Goal: Find contact information: Find contact information

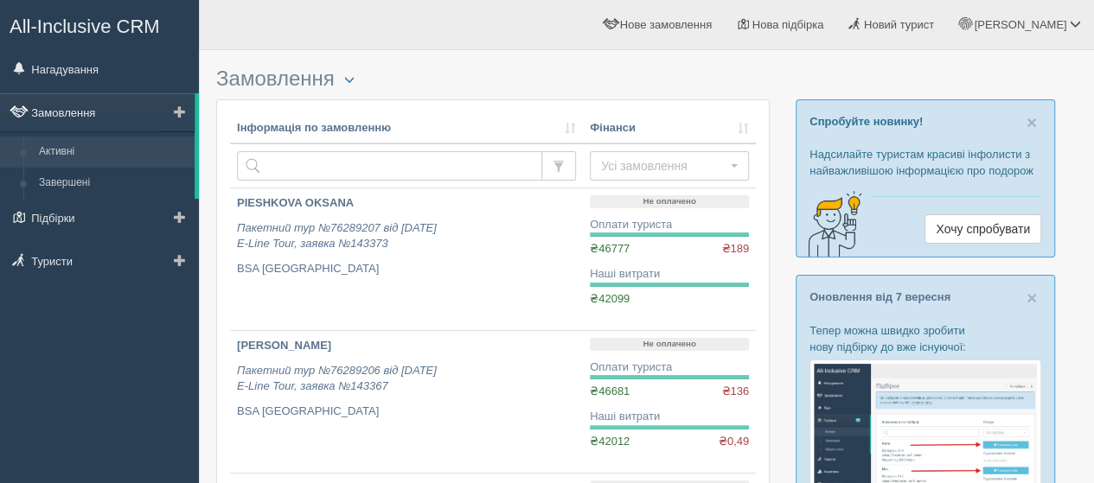
click at [68, 113] on link "Замовлення" at bounding box center [97, 112] width 195 height 38
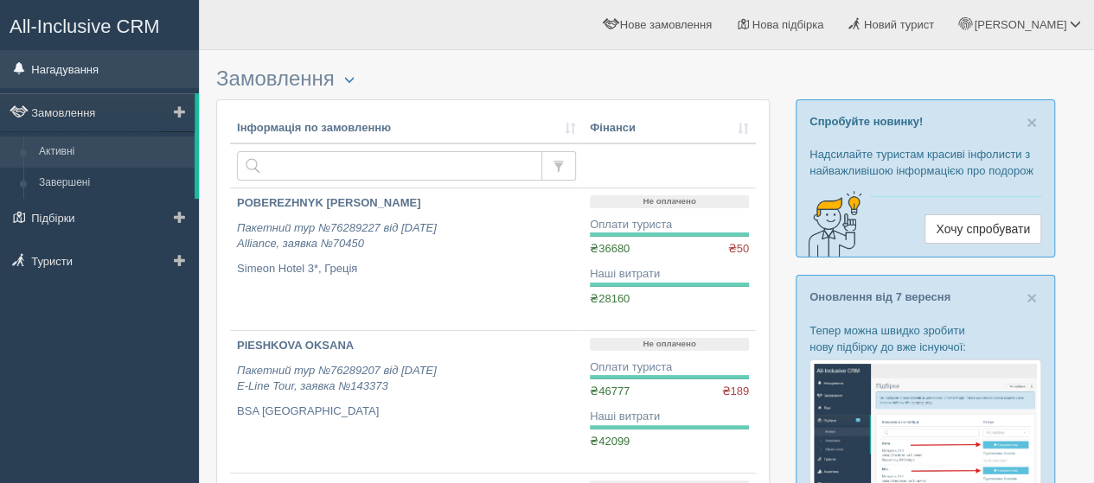
click at [73, 70] on link "Нагадування" at bounding box center [99, 69] width 199 height 38
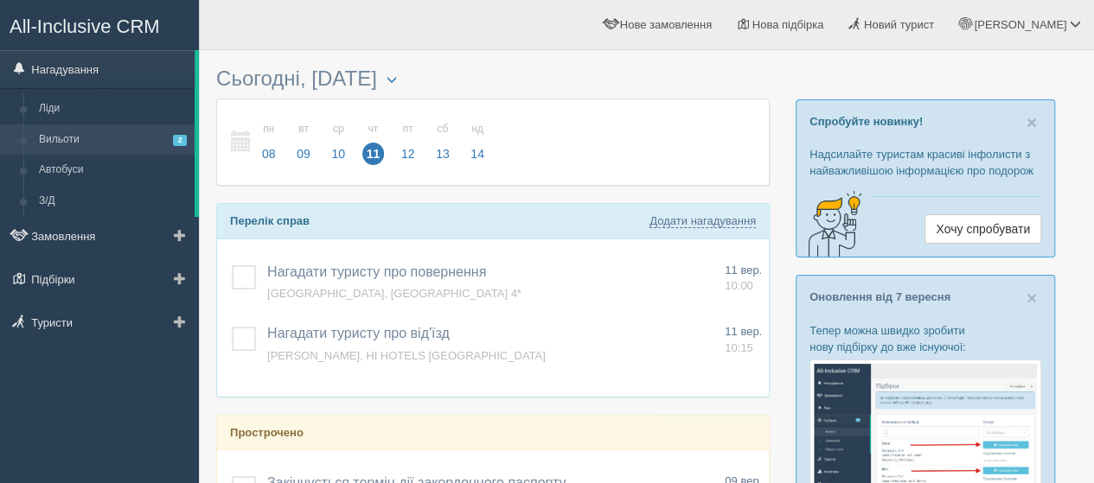
click at [52, 134] on link "Вильоти 2" at bounding box center [112, 139] width 163 height 31
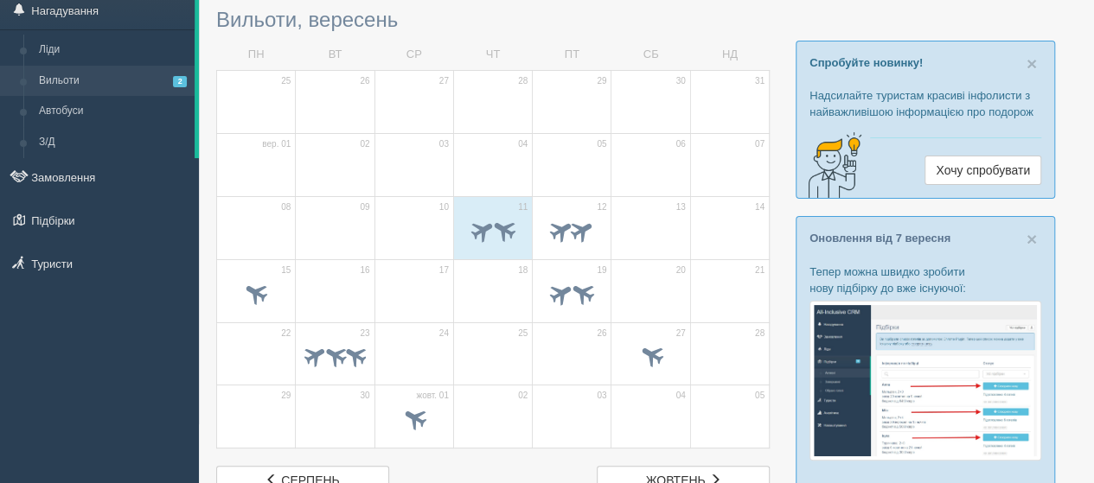
scroll to position [86, 0]
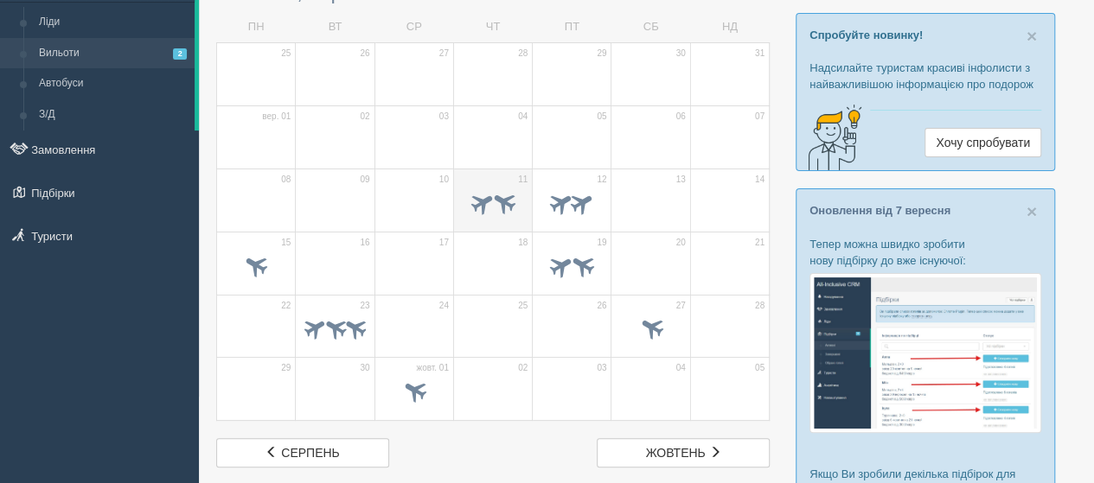
click at [495, 182] on td "11" at bounding box center [492, 200] width 79 height 63
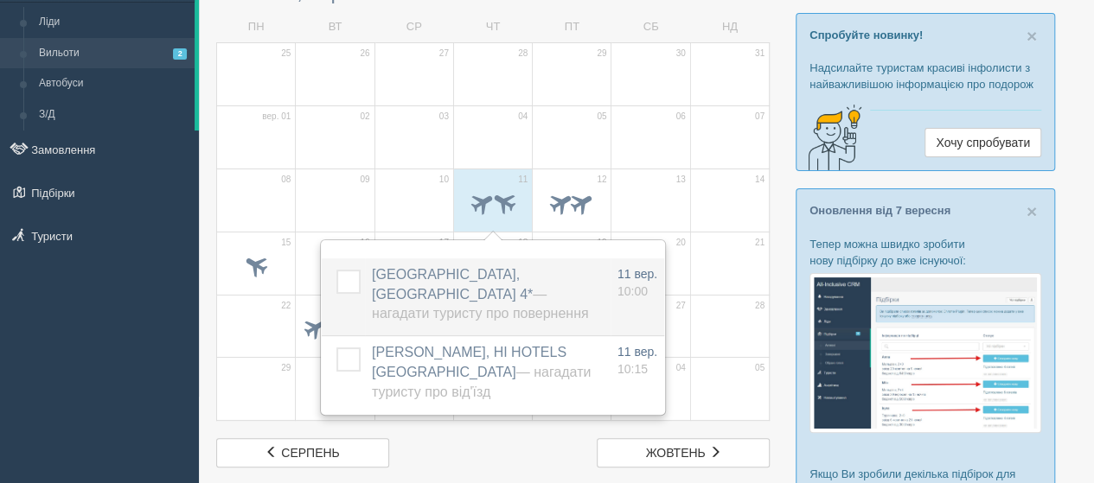
click at [417, 271] on span "OSYPENKO INNA, Kotva Hotel 4* — Нагадати туристу про повернення" at bounding box center [480, 294] width 216 height 54
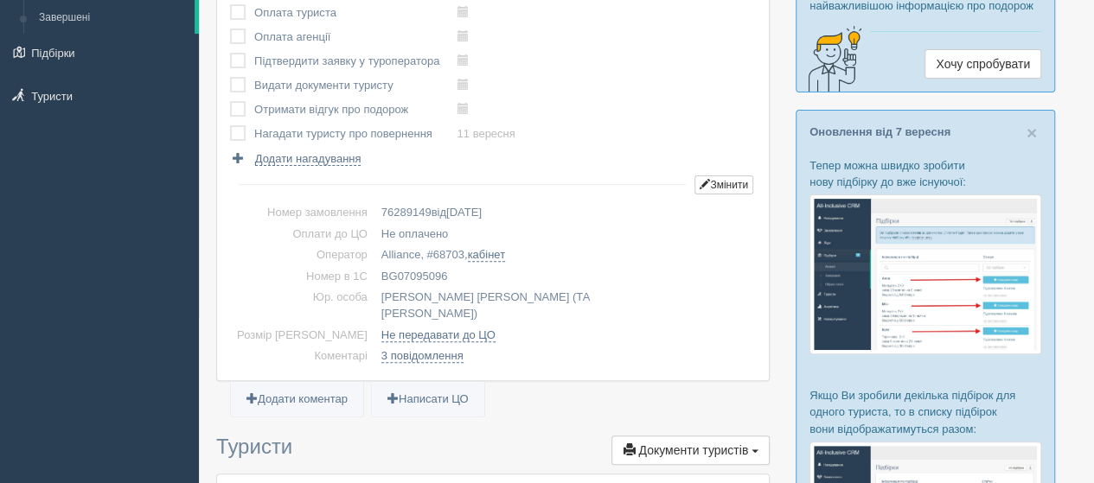
scroll to position [173, 0]
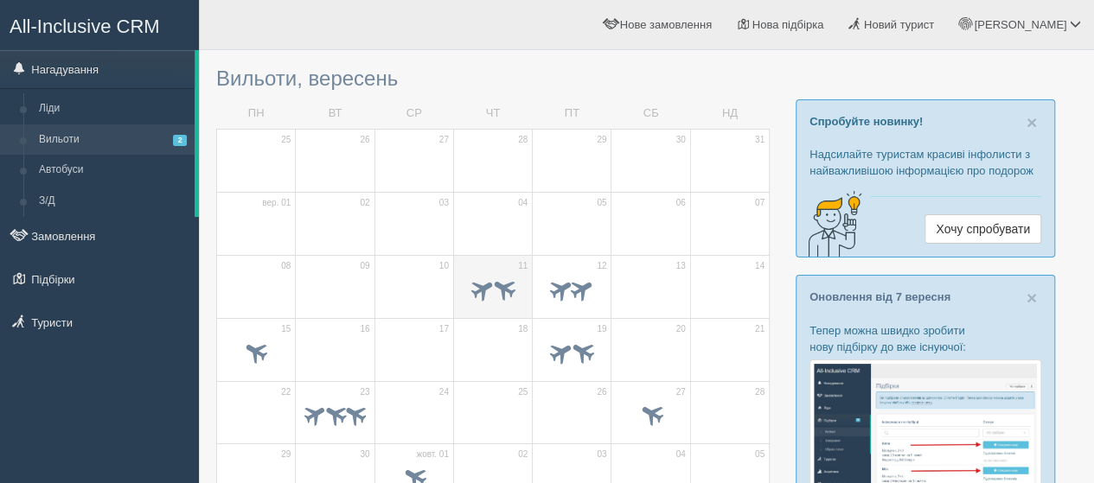
click at [484, 265] on td "11" at bounding box center [492, 286] width 79 height 63
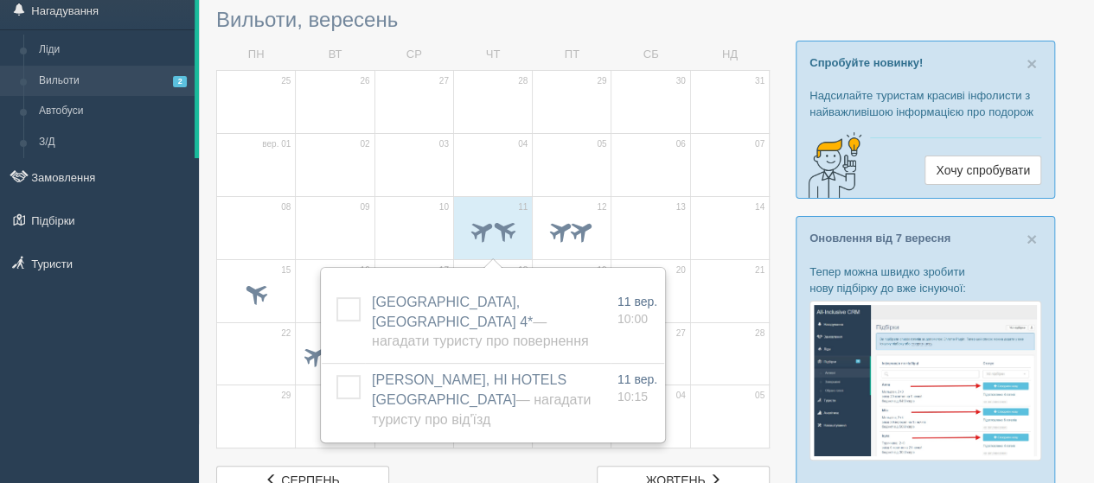
scroll to position [86, 0]
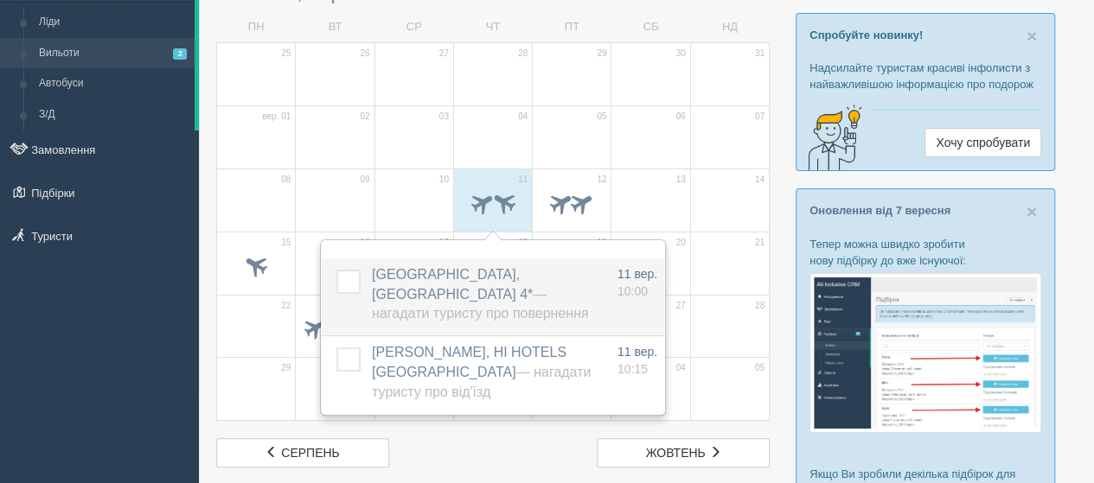
click at [457, 275] on span "[GEOGRAPHIC_DATA], [GEOGRAPHIC_DATA] 4* — Нагадати туристу про повернення" at bounding box center [480, 294] width 216 height 54
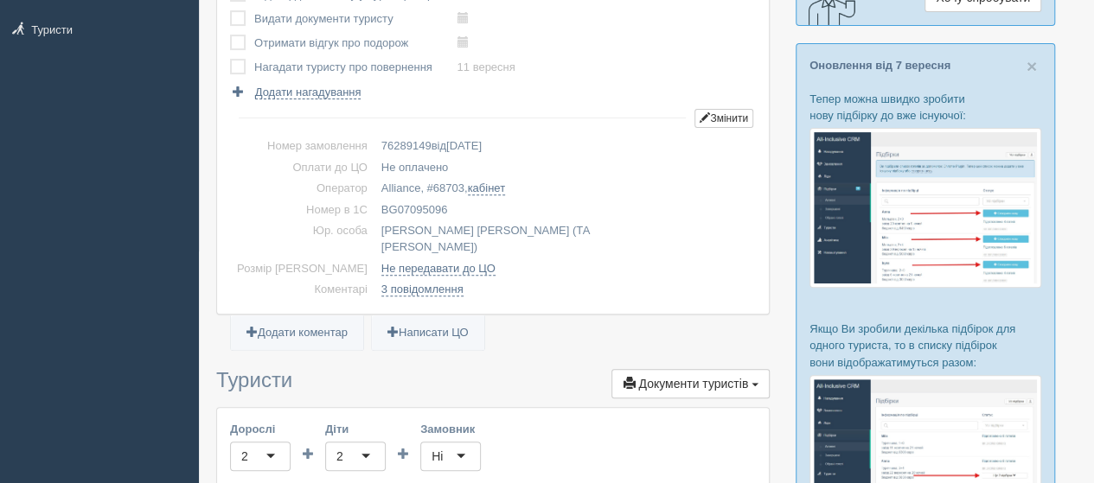
scroll to position [259, 0]
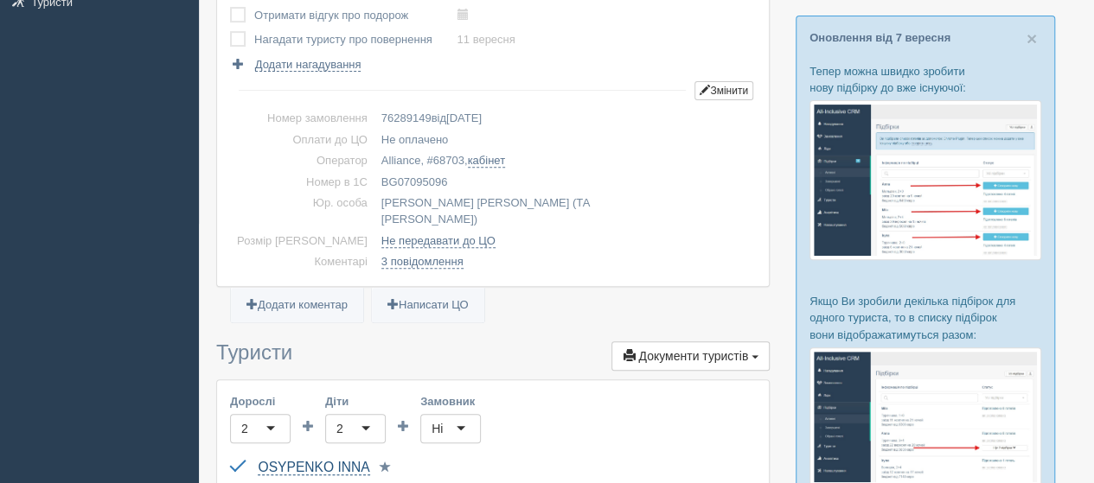
click at [316, 460] on link "OSYPENKO INNA" at bounding box center [314, 468] width 112 height 16
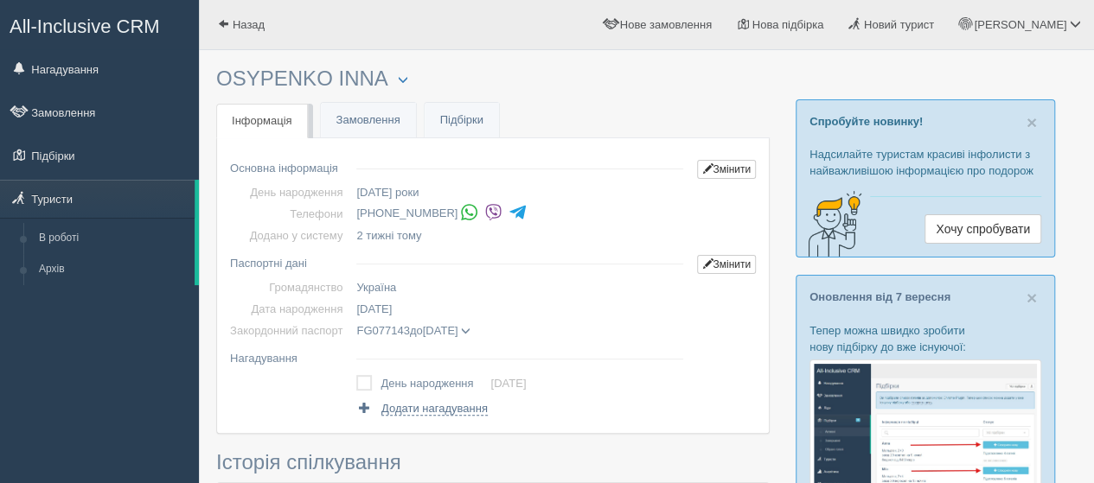
click at [484, 214] on img at bounding box center [493, 212] width 18 height 18
click at [101, 73] on link "Нагадування" at bounding box center [99, 69] width 199 height 38
